Goal: Find specific page/section: Find specific page/section

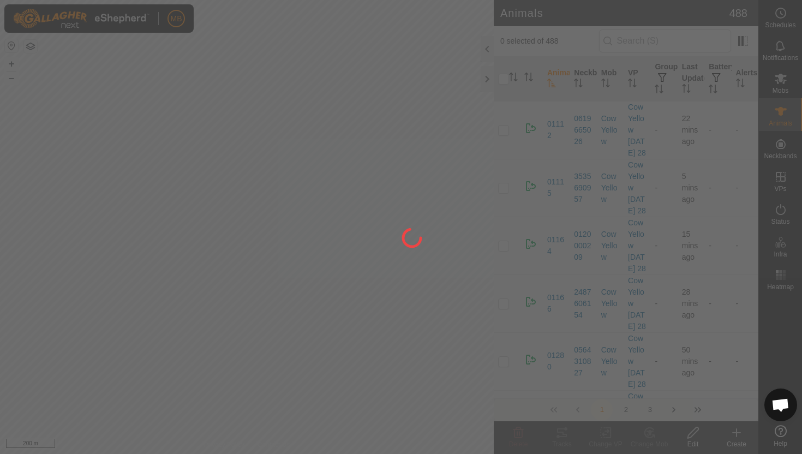
drag, startPoint x: 130, startPoint y: 147, endPoint x: 273, endPoint y: 110, distance: 147.9
click at [273, 111] on div at bounding box center [401, 227] width 802 height 454
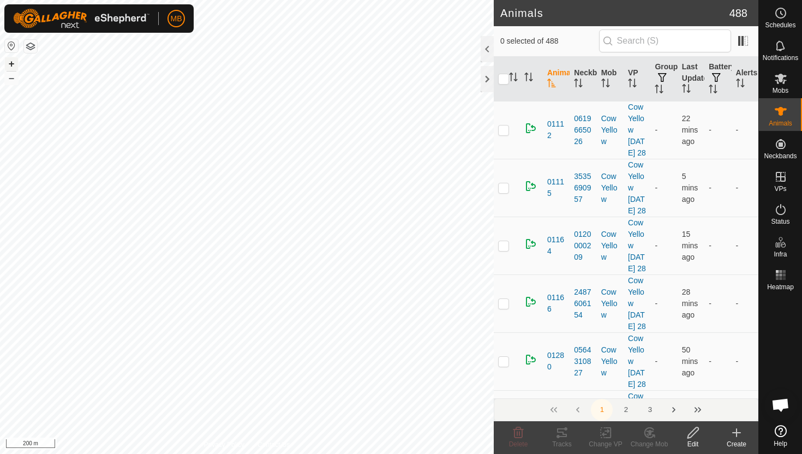
click at [13, 64] on button "+" at bounding box center [11, 63] width 13 height 13
click at [784, 80] on icon at bounding box center [781, 79] width 12 height 10
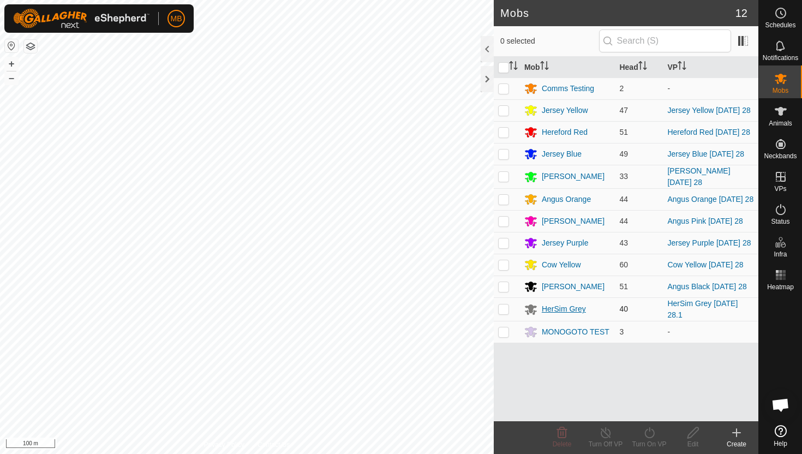
click at [564, 315] on div "HerSim Grey" at bounding box center [564, 308] width 44 height 11
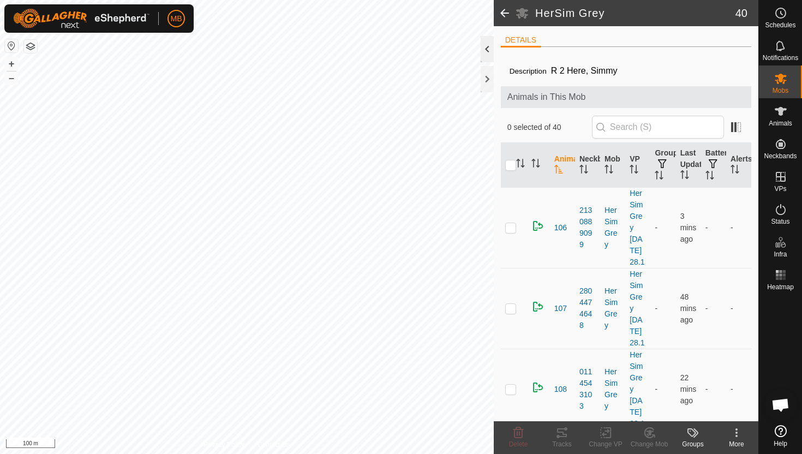
click at [488, 44] on div at bounding box center [487, 49] width 13 height 26
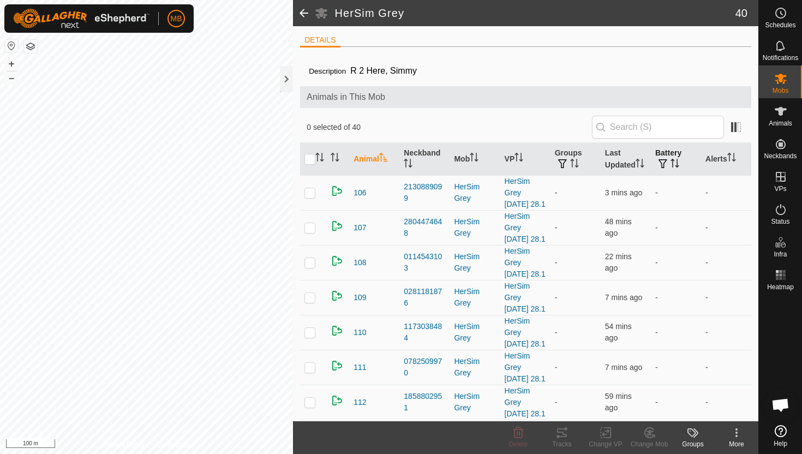
click at [675, 165] on icon "Activate to sort" at bounding box center [675, 163] width 9 height 9
click at [736, 157] on icon "Activate to sort" at bounding box center [732, 157] width 9 height 9
click at [736, 158] on icon "Activate to sort" at bounding box center [732, 157] width 8 height 9
click at [642, 160] on icon "Activate to sort" at bounding box center [640, 163] width 9 height 9
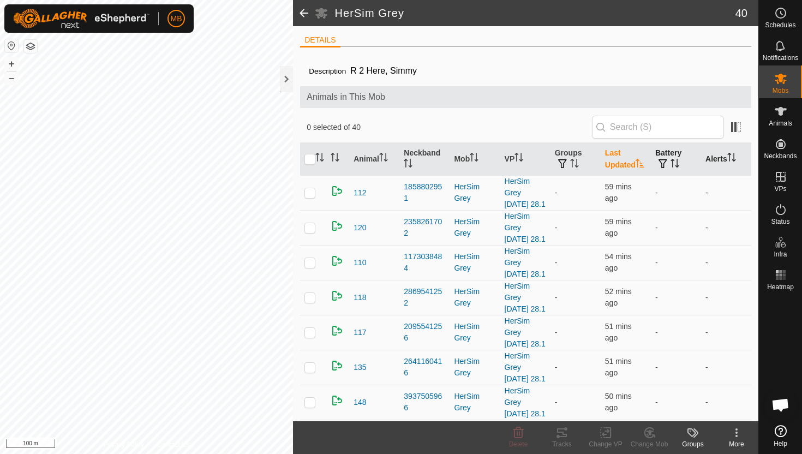
click at [642, 160] on icon "Activate to sort" at bounding box center [640, 163] width 9 height 9
click at [284, 80] on div at bounding box center [286, 79] width 13 height 26
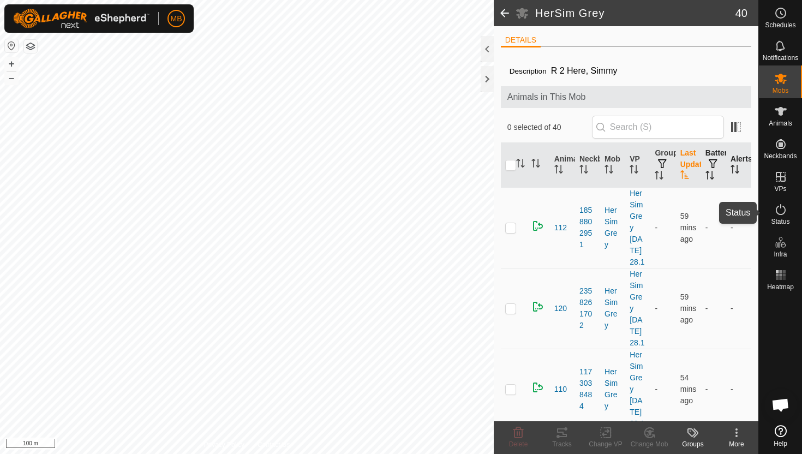
click at [783, 215] on icon at bounding box center [781, 209] width 13 height 13
